Goal: Transaction & Acquisition: Download file/media

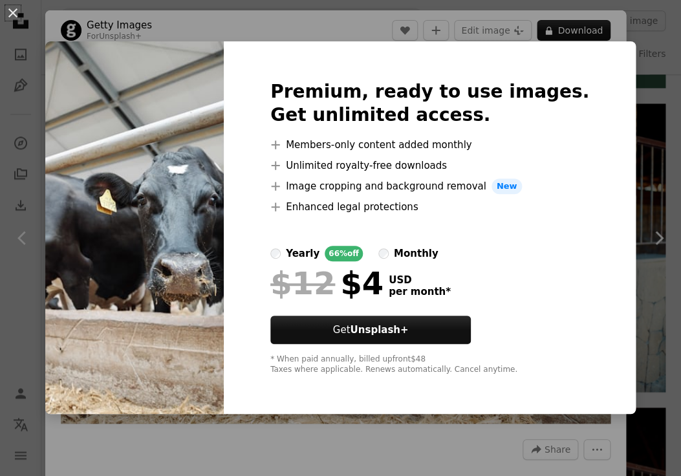
scroll to position [3194, 0]
click at [208, 89] on img at bounding box center [134, 227] width 179 height 373
click at [12, 14] on button "An X shape" at bounding box center [13, 13] width 16 height 16
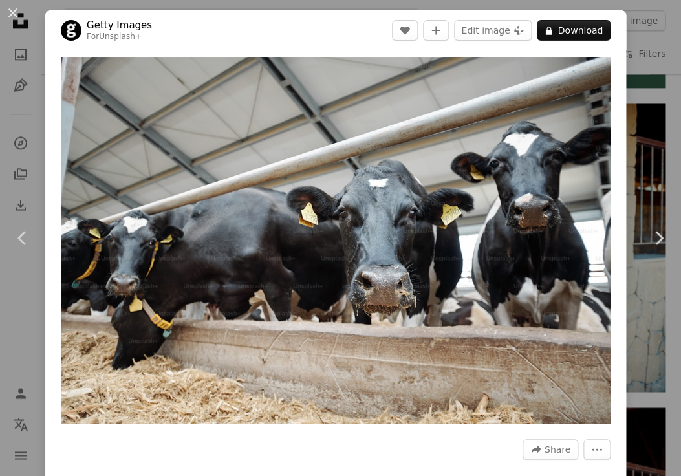
click at [659, 34] on div "An X shape Chevron left Chevron right Getty Images For Unsplash+ A heart A plus…" at bounding box center [340, 238] width 681 height 476
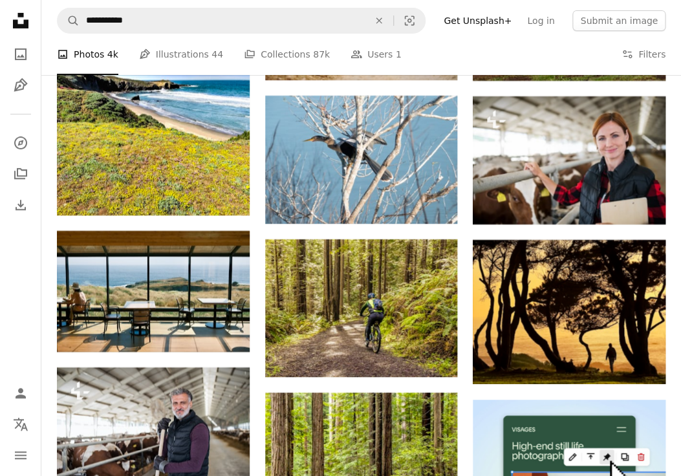
scroll to position [2582, 0]
